Goal: Information Seeking & Learning: Compare options

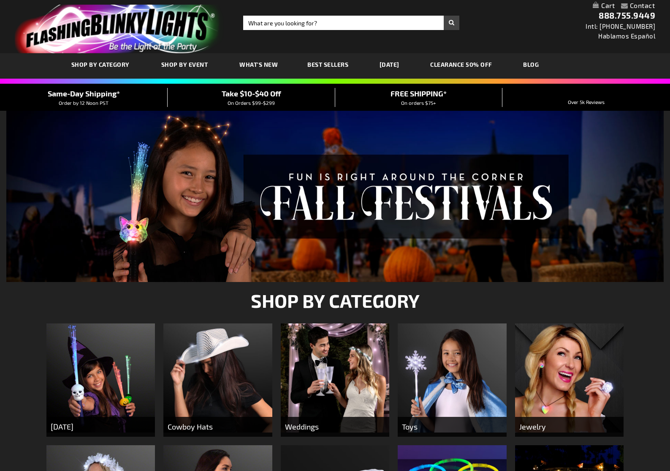
click at [315, 30] on div "Toggle Nav Search Search × Search 888.755.9449 Intl: 818-753-8303 Hablamos Espa…" at bounding box center [335, 26] width 670 height 53
click at [318, 24] on input "Search" at bounding box center [351, 23] width 217 height 14
type input "scrunchi"
click at [444, 16] on button "Search" at bounding box center [452, 23] width 16 height 14
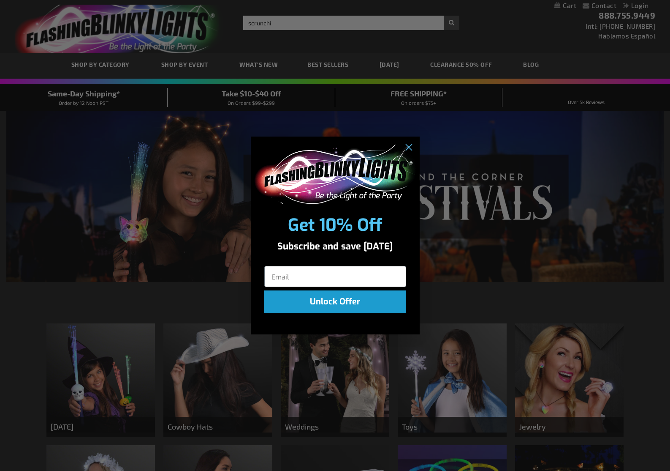
click input "Submit" at bounding box center [0, 0] width 0 height 0
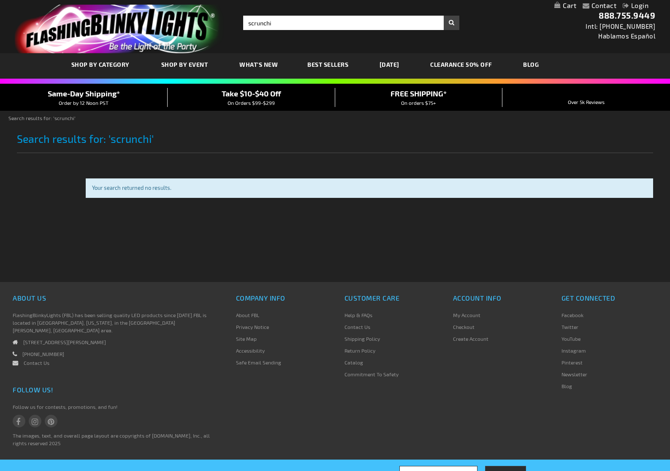
click at [295, 31] on div "Toggle Nav Search Search scrunchi × Search 888.755.9449 Intl: 818-753-8303 Habl…" at bounding box center [335, 26] width 670 height 53
click at [295, 25] on input "scrunchi" at bounding box center [351, 23] width 217 height 14
type input "hair tye"
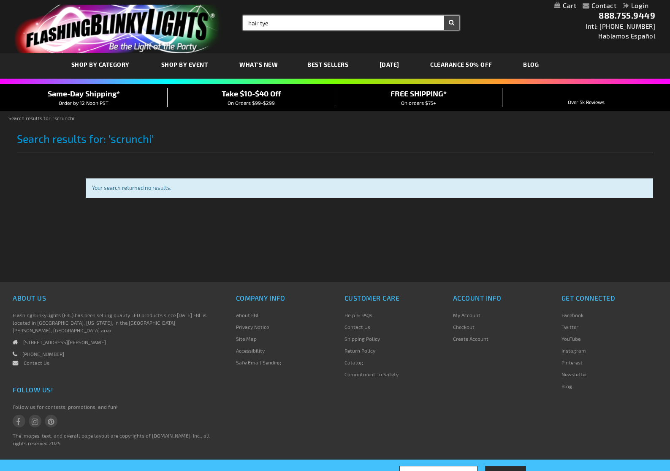
click at [444, 16] on button "Search" at bounding box center [452, 23] width 16 height 14
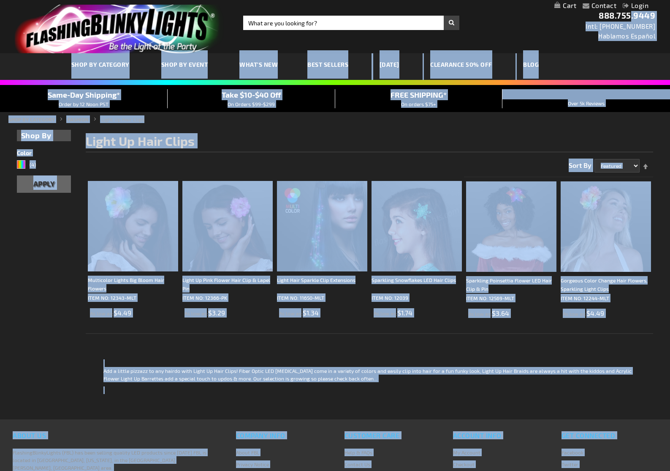
drag, startPoint x: 542, startPoint y: 1, endPoint x: 728, endPoint y: -54, distance: 193.9
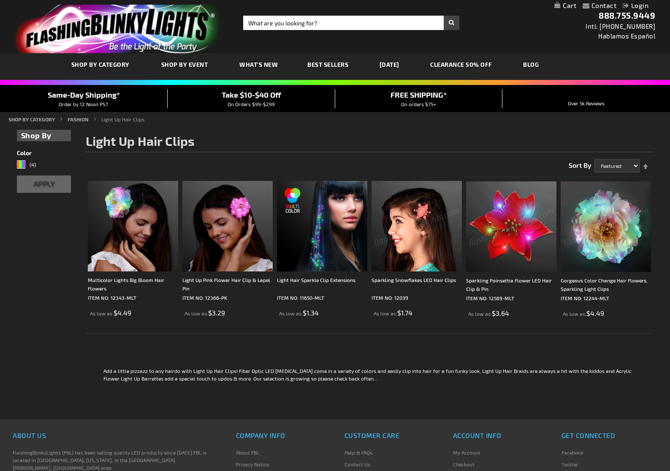
click at [487, 166] on div "Sort By Featured Name Price Best Sellers Set Descending Direction" at bounding box center [370, 162] width 568 height 21
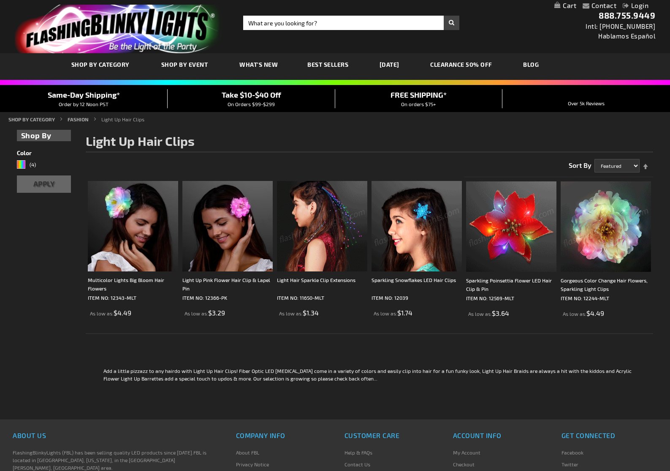
click at [337, 212] on img at bounding box center [322, 226] width 90 height 90
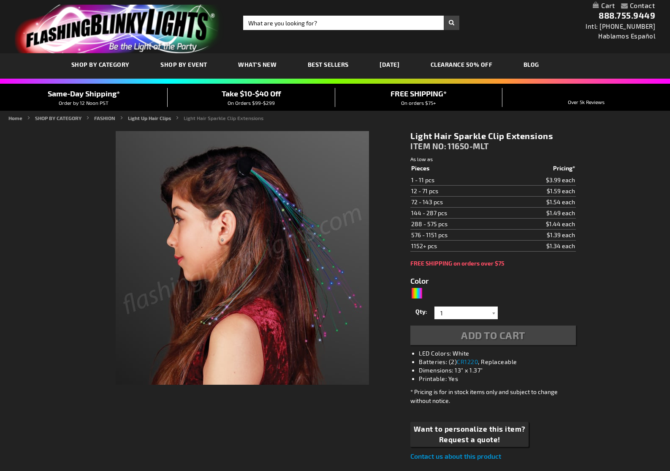
type input "5659"
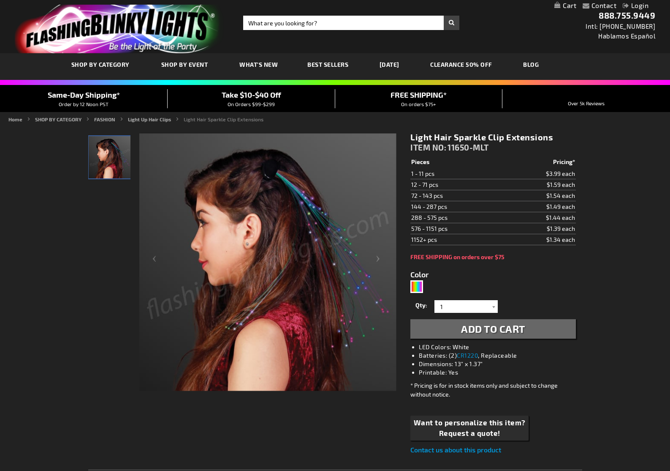
click at [126, 159] on img "Light Hair Sparkle Clip Extensions" at bounding box center [110, 157] width 42 height 42
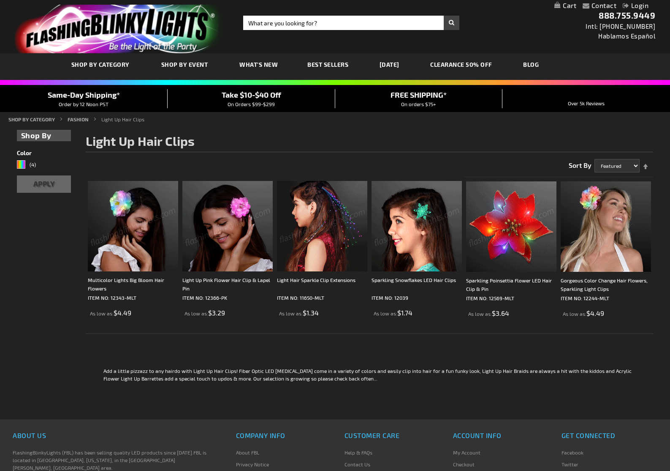
click at [42, 253] on div "Checkout as a new customer Creating an account has many benefits: See order and…" at bounding box center [335, 272] width 637 height 294
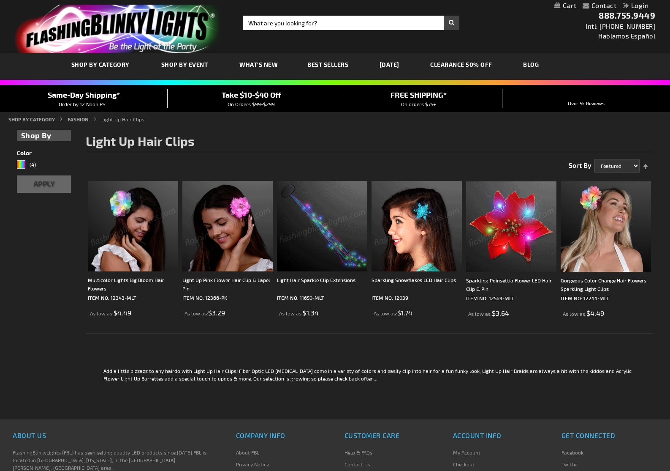
click at [254, 152] on div "Sort By Featured Name Price Best Sellers Set Descending Direction" at bounding box center [370, 162] width 568 height 21
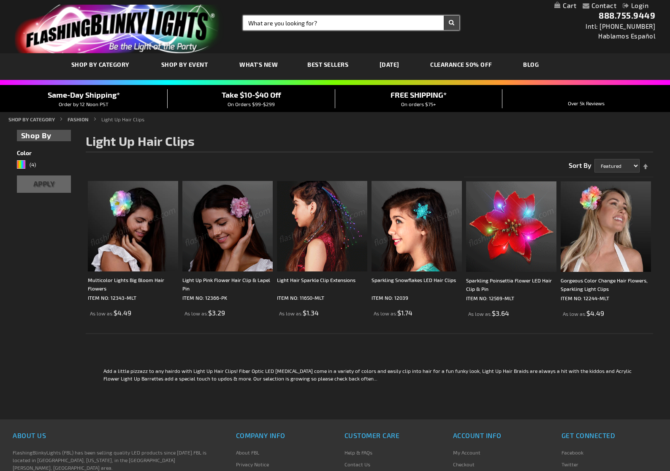
click at [306, 19] on input "Search" at bounding box center [351, 23] width 217 height 14
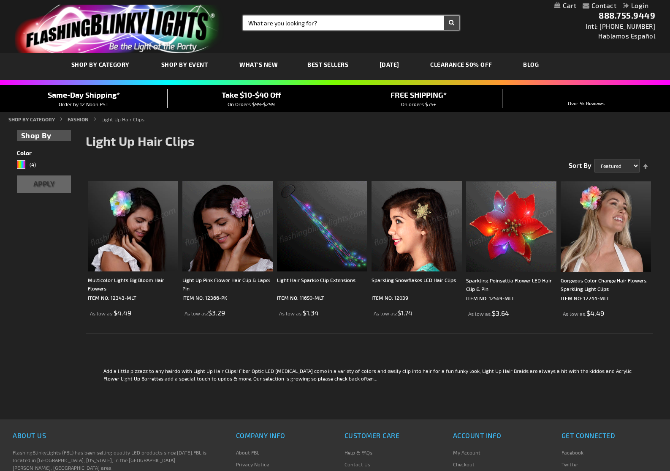
click at [306, 19] on input "Search" at bounding box center [351, 23] width 217 height 14
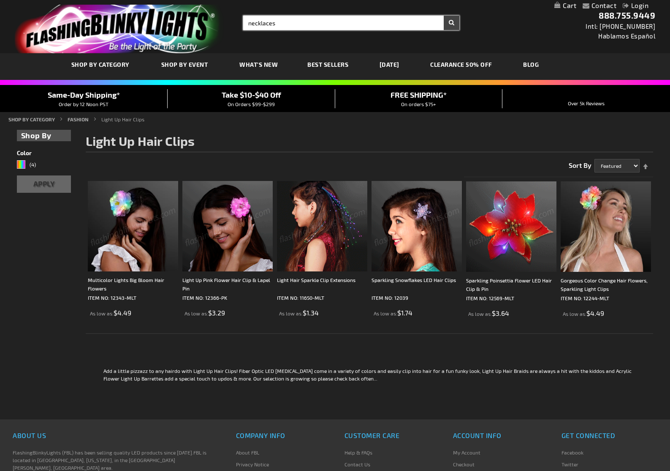
type input "necklaces"
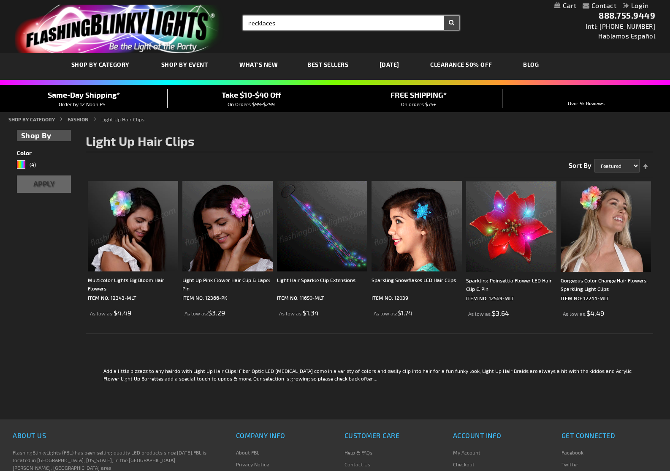
click at [444, 16] on button "Search" at bounding box center [452, 23] width 16 height 14
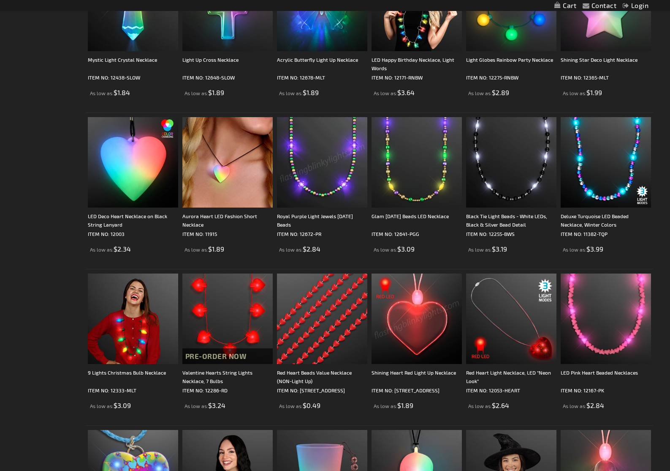
scroll to position [645, 0]
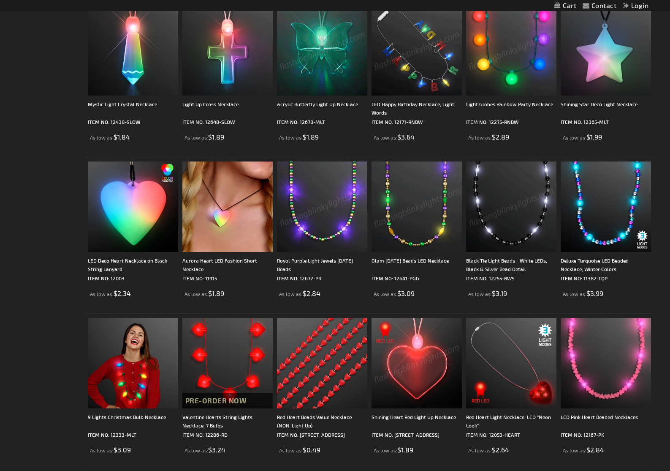
click at [527, 220] on img at bounding box center [511, 206] width 90 height 90
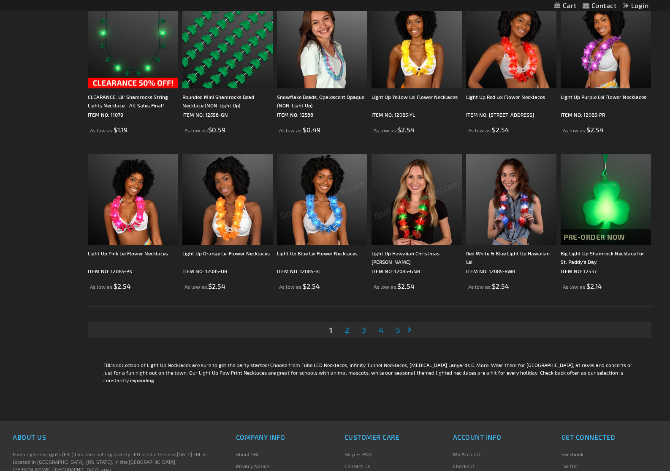
scroll to position [1439, 0]
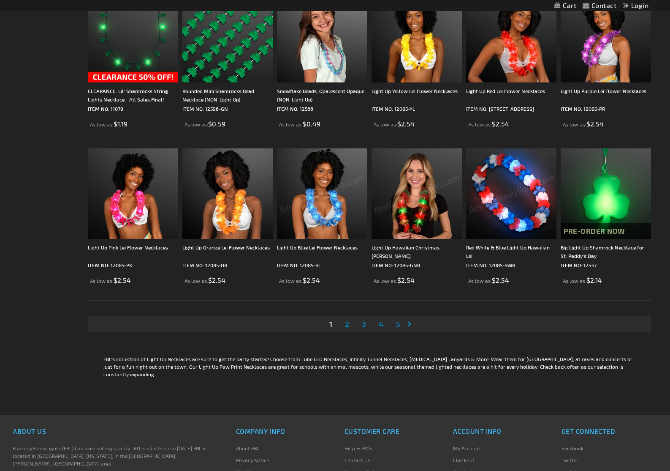
click at [410, 325] on link "Page Next" at bounding box center [411, 323] width 8 height 13
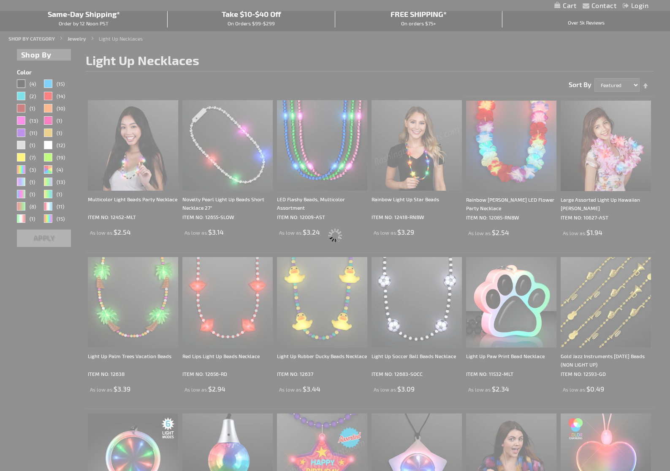
scroll to position [0, 0]
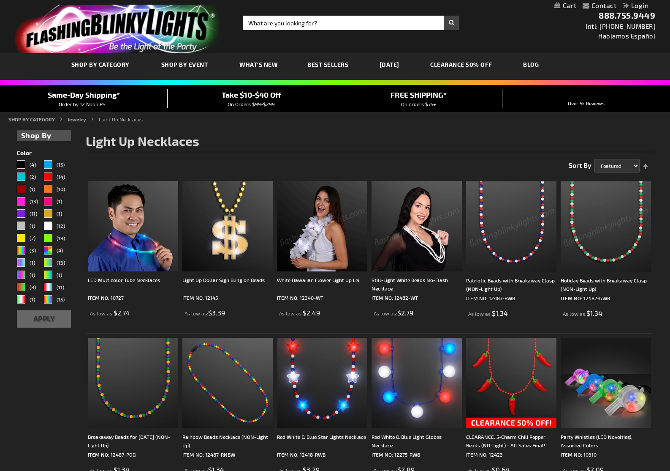
click at [426, 233] on img at bounding box center [417, 226] width 90 height 90
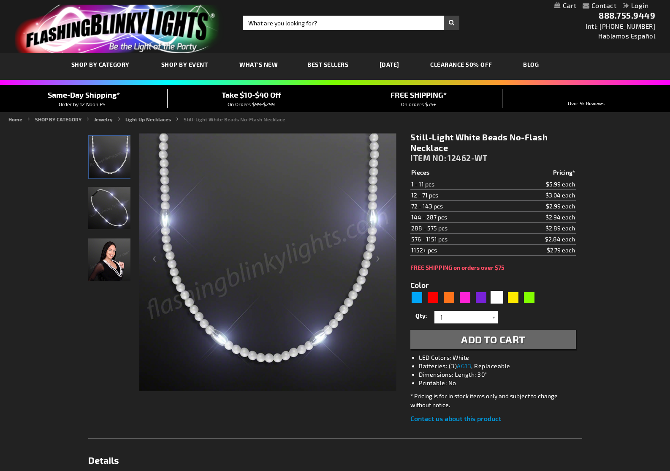
click at [112, 248] on img "Woman displaying Light Up White Beaded Necklace, No-Flash" at bounding box center [109, 259] width 42 height 42
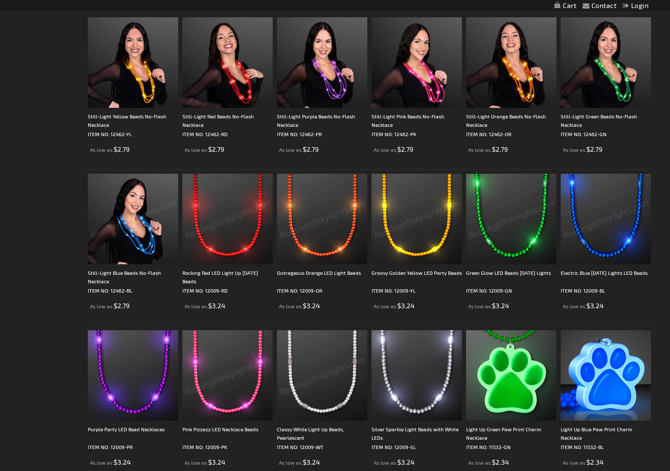
scroll to position [790, 0]
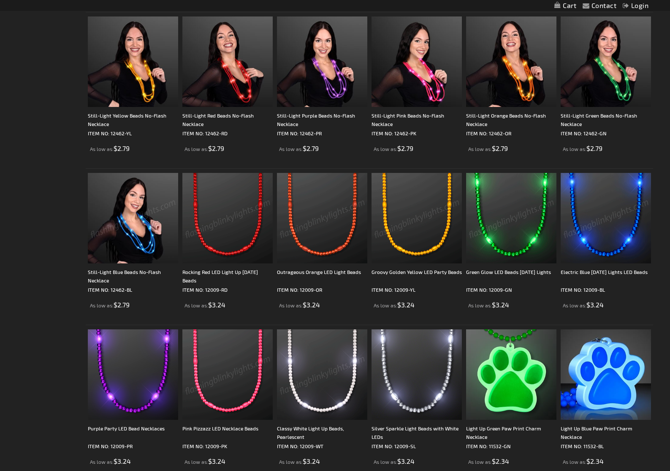
click at [141, 239] on img at bounding box center [133, 218] width 90 height 90
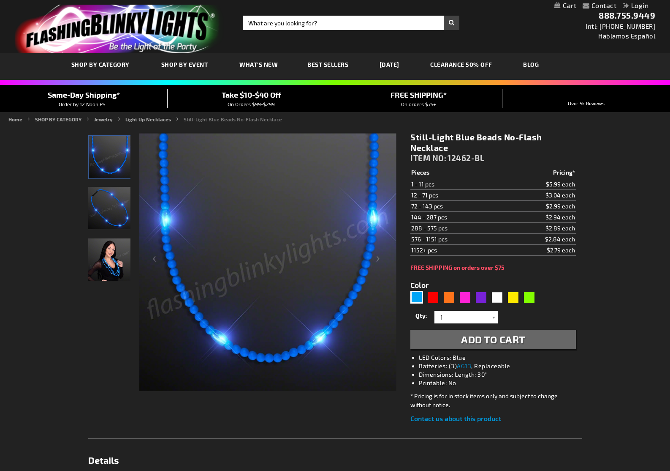
click at [117, 272] on img "Woman displaying Light Up Blue Beaded Necklace, No-Flash" at bounding box center [109, 259] width 42 height 42
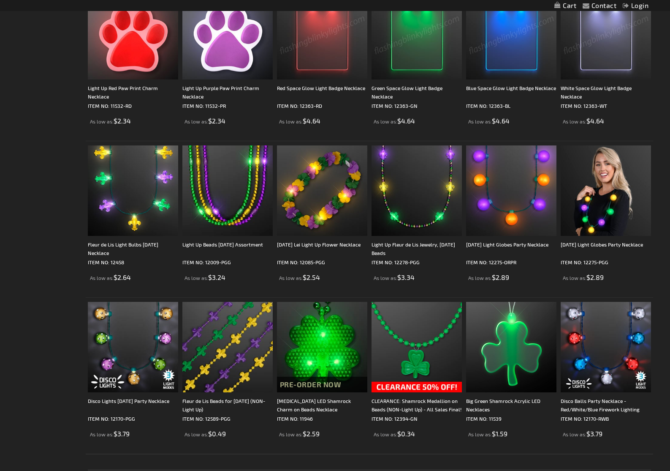
scroll to position [1573, 0]
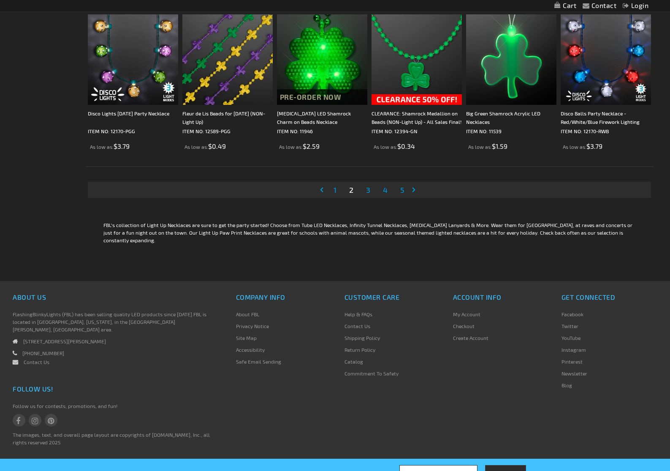
click at [411, 189] on link "Page Next" at bounding box center [415, 189] width 8 height 13
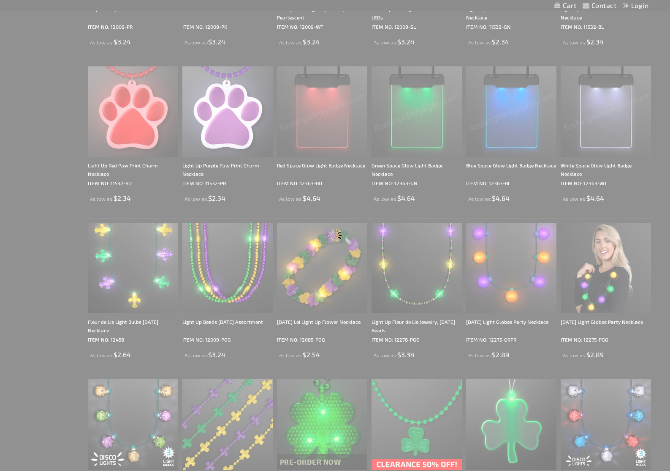
scroll to position [365, 0]
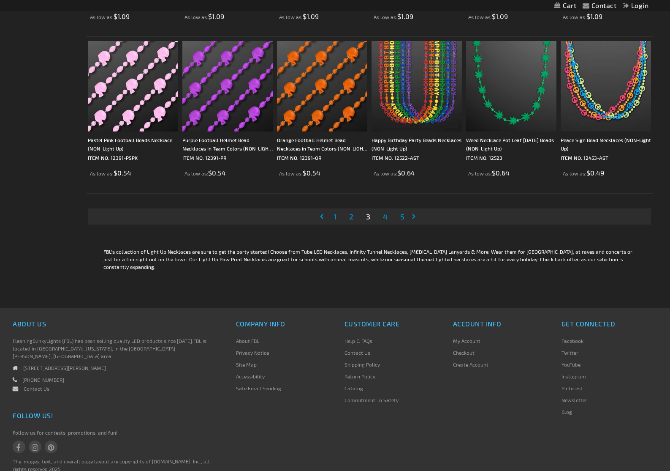
scroll to position [1548, 0]
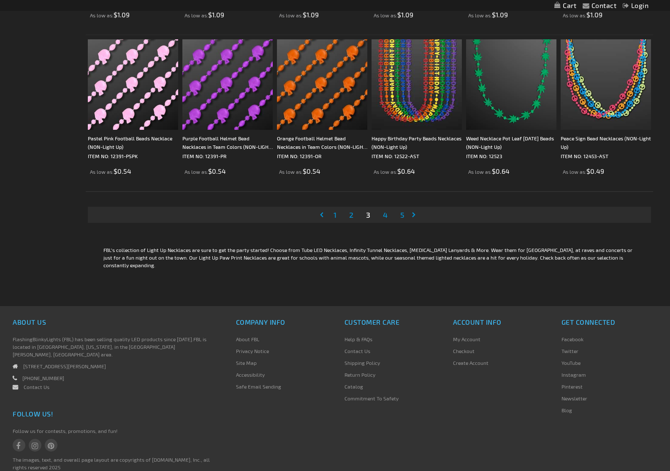
click at [387, 217] on span "4" at bounding box center [385, 214] width 5 height 9
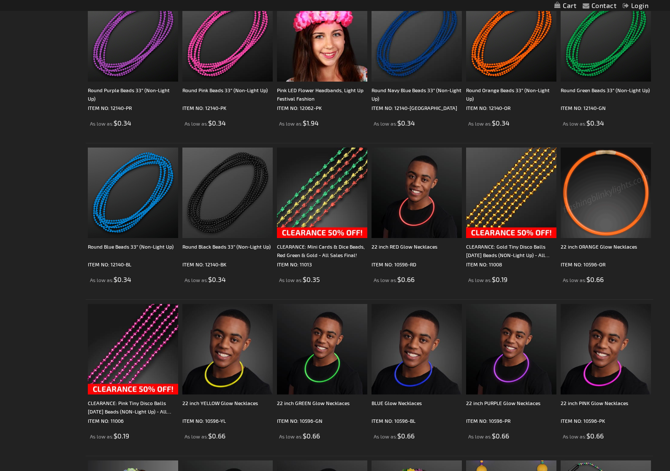
scroll to position [816, 0]
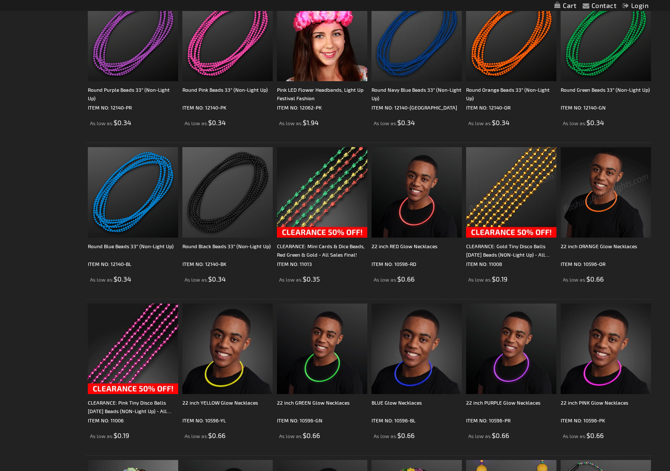
click at [522, 181] on img at bounding box center [511, 192] width 90 height 90
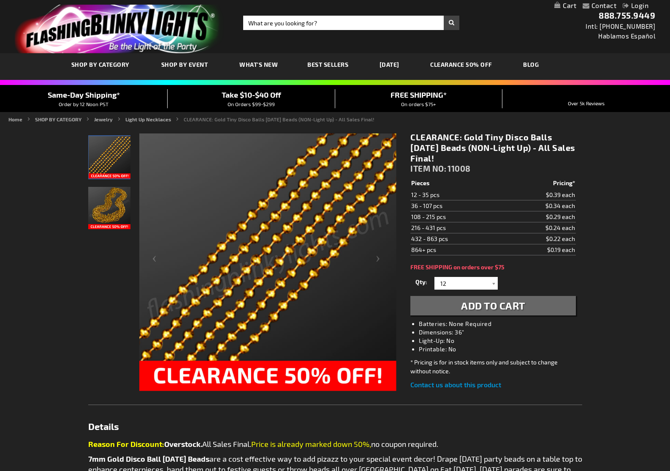
click at [117, 205] on img "Gold Tiny Disco Balls Mardi Gras Beads (NON-Light Up)" at bounding box center [109, 208] width 42 height 42
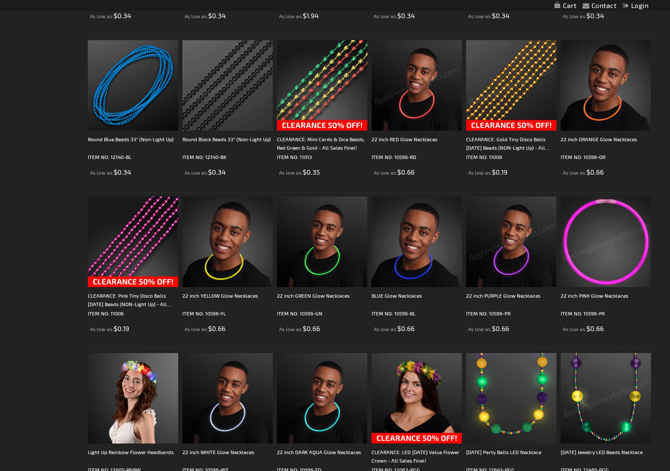
scroll to position [890, 0]
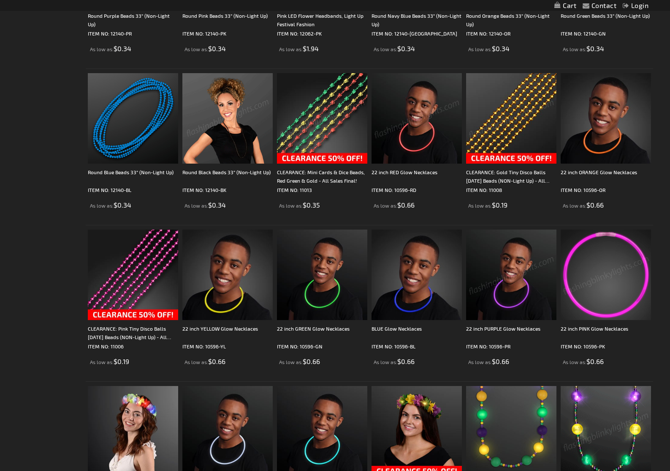
click at [246, 119] on img at bounding box center [227, 118] width 90 height 90
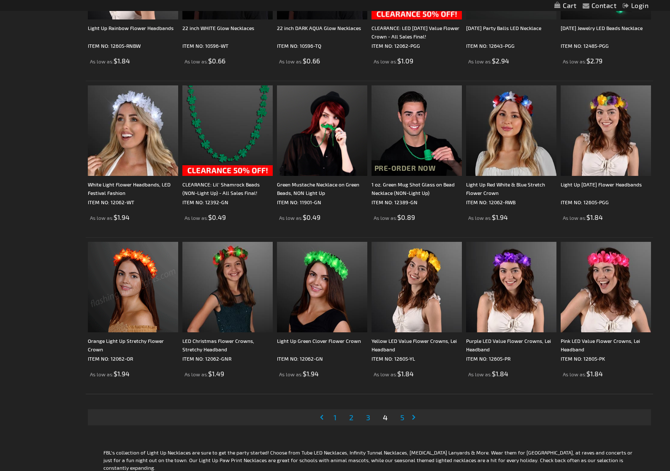
scroll to position [1359, 0]
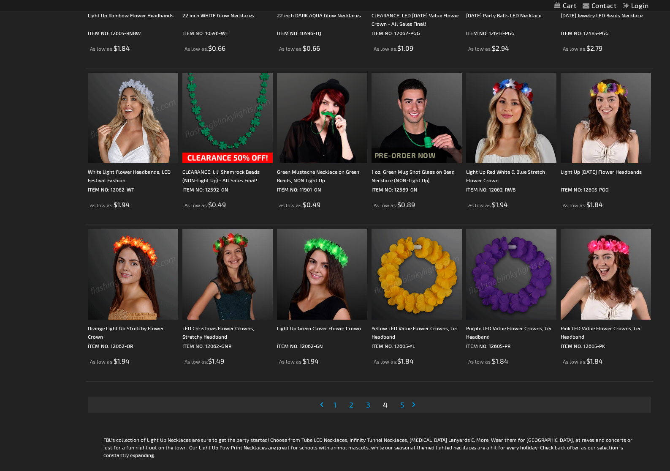
click at [401, 403] on span "5" at bounding box center [402, 404] width 4 height 9
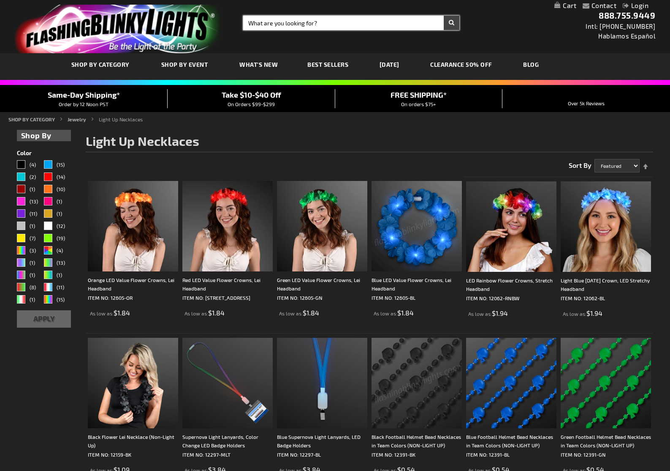
click at [321, 25] on input "Search" at bounding box center [351, 23] width 217 height 14
type input "rings"
click at [444, 16] on button "Search" at bounding box center [452, 23] width 16 height 14
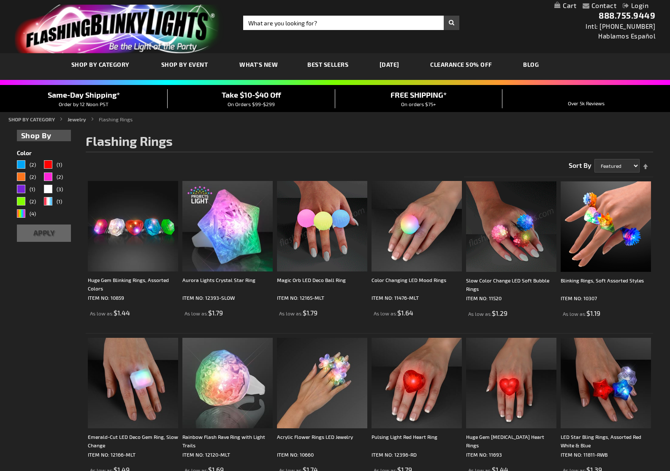
click at [335, 224] on img at bounding box center [322, 226] width 90 height 90
click at [339, 225] on img at bounding box center [322, 226] width 90 height 90
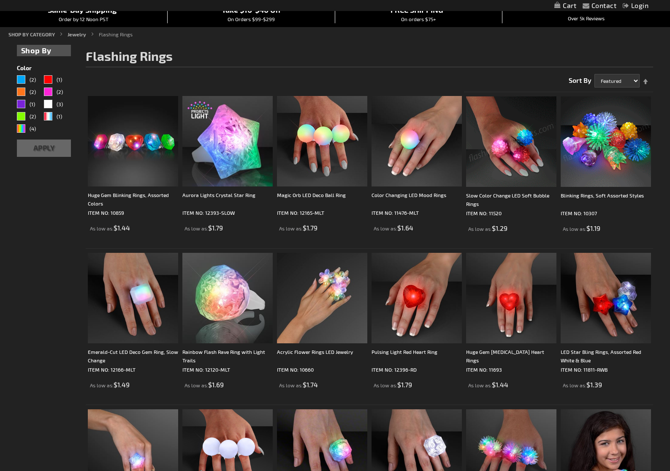
scroll to position [86, 0]
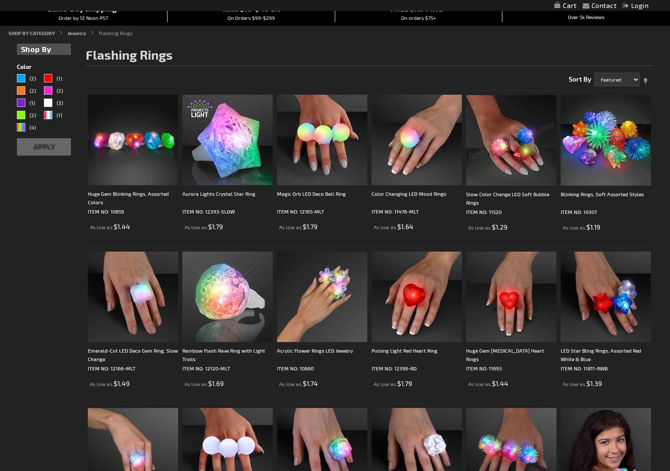
click at [593, 179] on img at bounding box center [606, 140] width 90 height 90
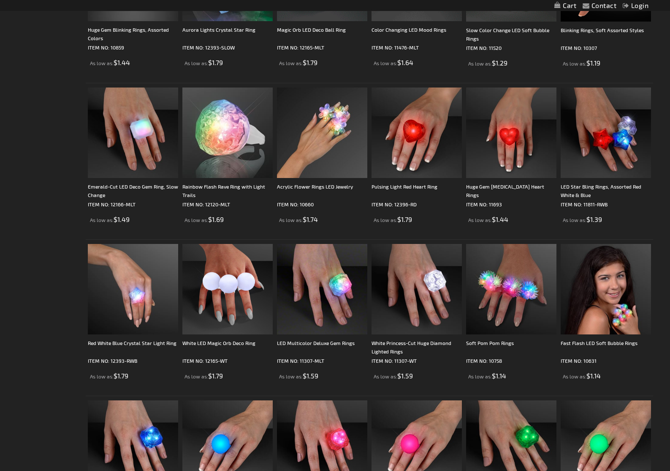
scroll to position [263, 0]
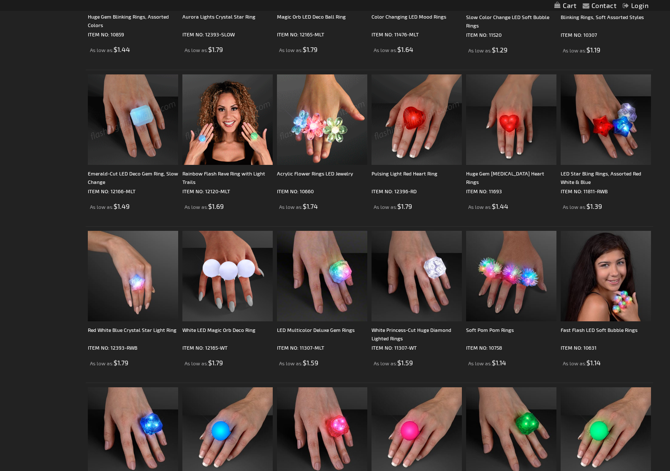
click at [127, 110] on img at bounding box center [133, 119] width 90 height 90
click at [153, 126] on img at bounding box center [133, 119] width 90 height 90
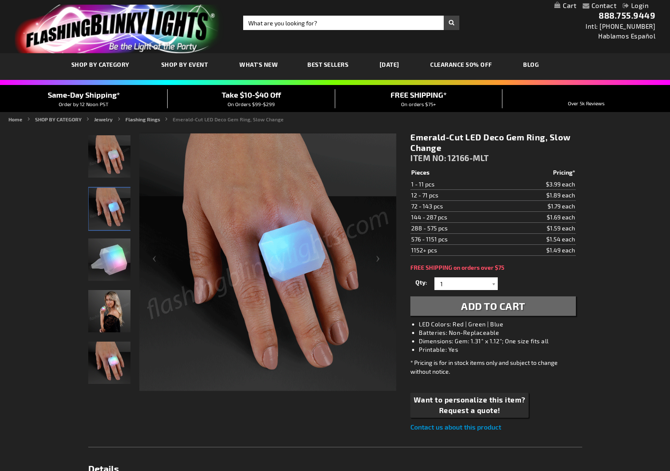
click at [112, 262] on img "Multi-Color Light Up Emerald Cut LED Gem Ring" at bounding box center [109, 259] width 42 height 42
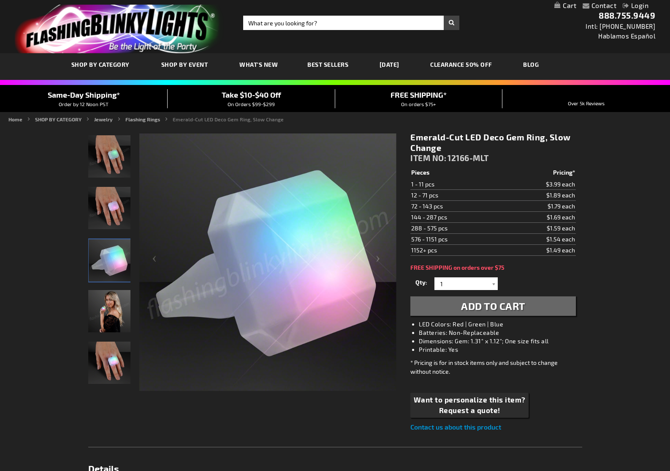
click at [109, 291] on img "Female displaying Multi-Color Light Up Emerald Cut LED Gem Ring" at bounding box center [109, 311] width 42 height 42
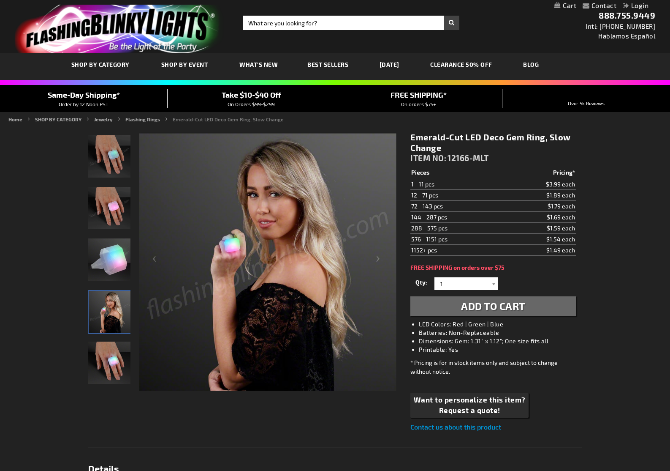
click at [110, 248] on img "Multi-Color Light Up Emerald Cut LED Gem Ring" at bounding box center [109, 259] width 42 height 42
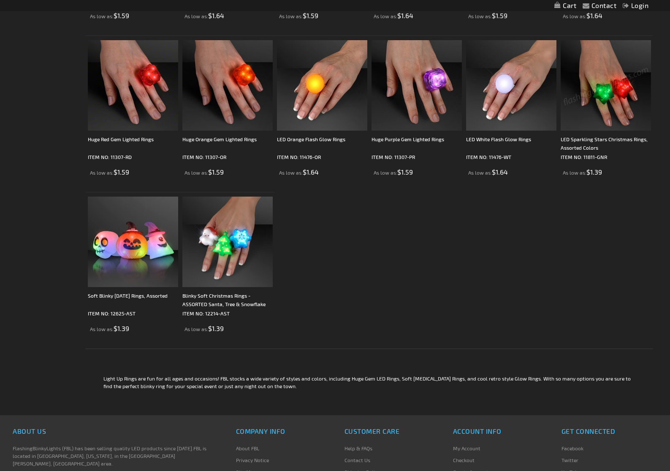
scroll to position [794, 0]
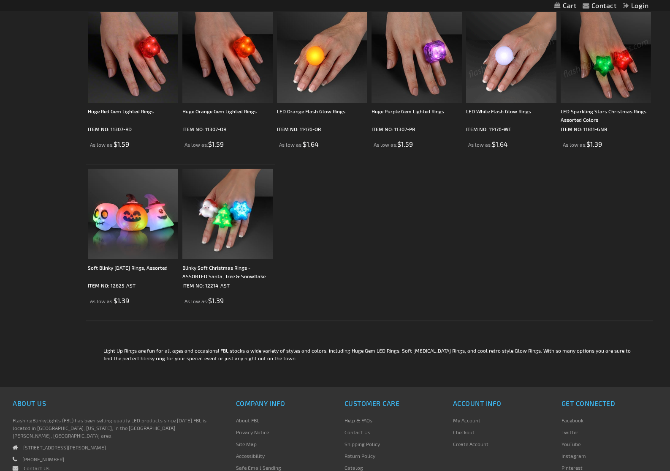
click at [496, 73] on img at bounding box center [511, 57] width 90 height 90
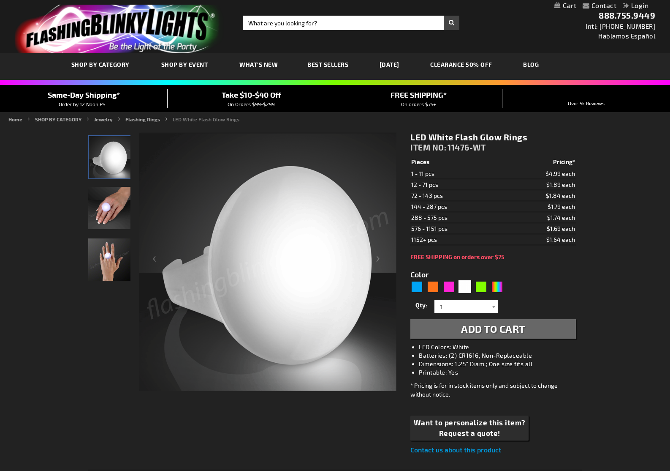
click at [112, 219] on img "Hand model displaying White LED Light Up Glow Rings" at bounding box center [109, 208] width 42 height 42
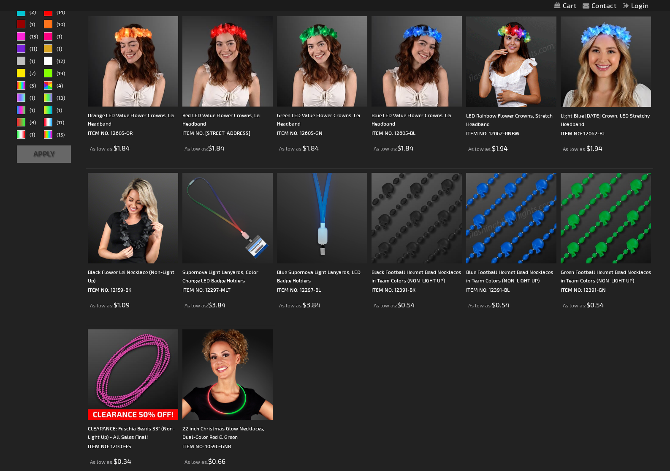
scroll to position [120, 0]
